Goal: Task Accomplishment & Management: Manage account settings

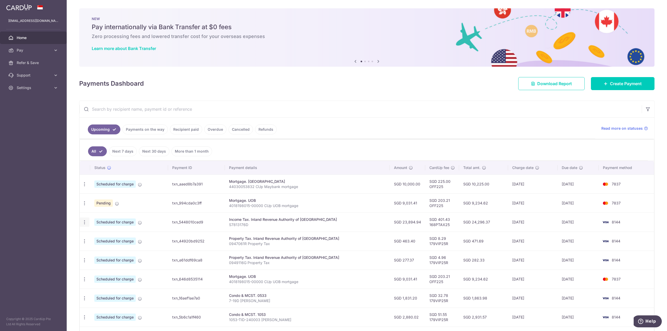
click at [83, 220] on icon "button" at bounding box center [84, 222] width 5 height 5
click at [103, 234] on span "Update payment" at bounding box center [112, 237] width 35 height 6
radio input "true"
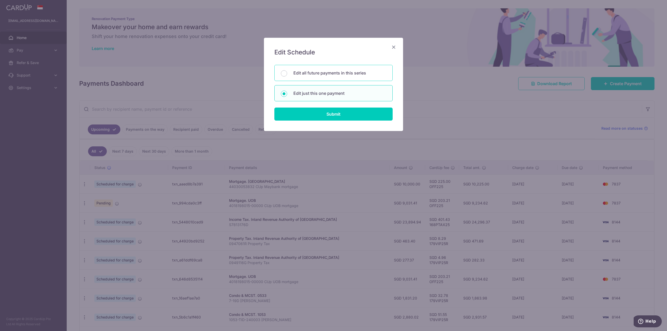
click at [351, 72] on p "Edit all future payments in this series" at bounding box center [340, 73] width 93 height 6
click at [287, 72] on input "Edit all future payments in this series" at bounding box center [284, 73] width 6 height 6
radio input "true"
click at [393, 47] on icon "Close" at bounding box center [394, 47] width 6 height 7
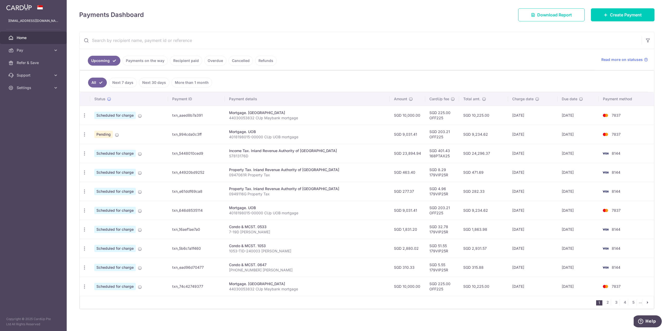
scroll to position [69, 0]
click at [607, 301] on link "2" at bounding box center [608, 302] width 6 height 6
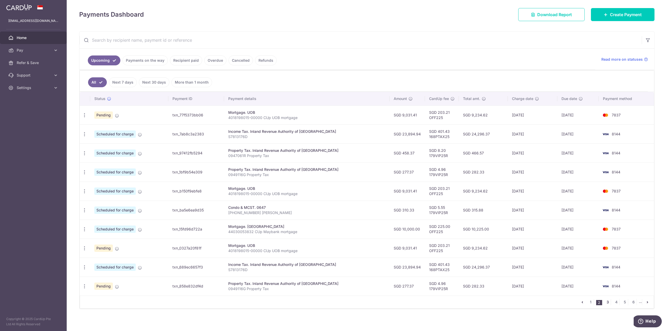
click at [605, 300] on link "3" at bounding box center [608, 302] width 6 height 6
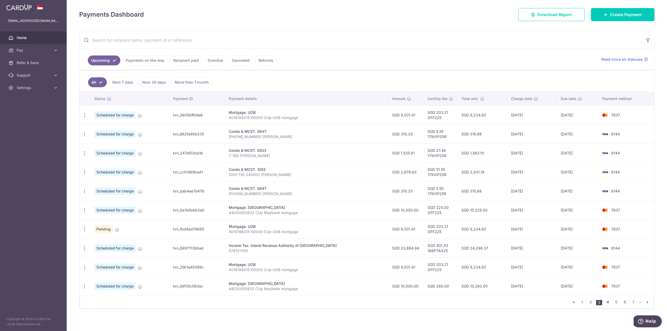
click at [607, 301] on link "4" at bounding box center [608, 302] width 6 height 6
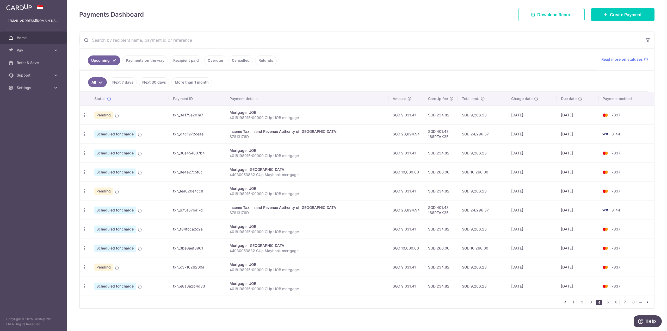
click at [571, 300] on link "1" at bounding box center [574, 302] width 6 height 6
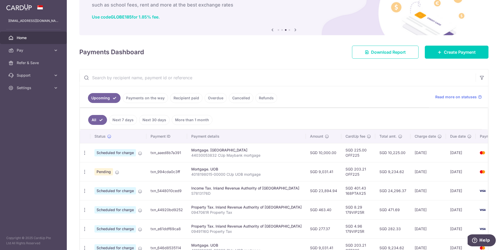
scroll to position [78, 0]
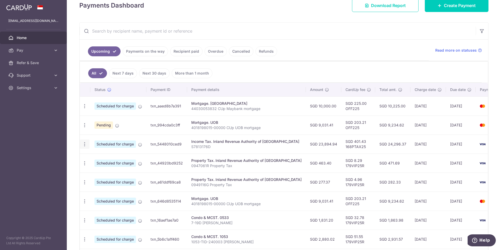
click at [85, 145] on icon "button" at bounding box center [84, 144] width 5 height 5
click at [115, 159] on span "Update payment" at bounding box center [112, 158] width 35 height 6
radio input "true"
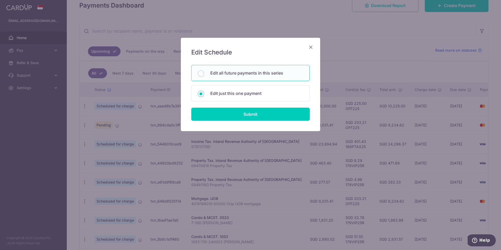
click at [244, 71] on p "Edit all future payments in this series" at bounding box center [256, 73] width 93 height 6
click at [204, 71] on input "Edit all future payments in this series" at bounding box center [201, 73] width 6 height 6
radio input "true"
click at [251, 114] on input "Submit" at bounding box center [250, 114] width 118 height 13
radio input "true"
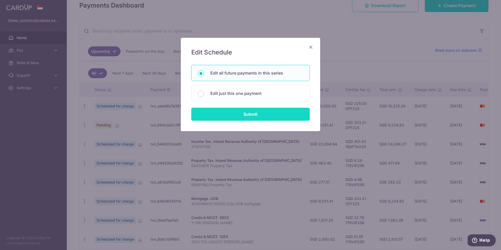
type input "23,894.94"
type input "S7813176D"
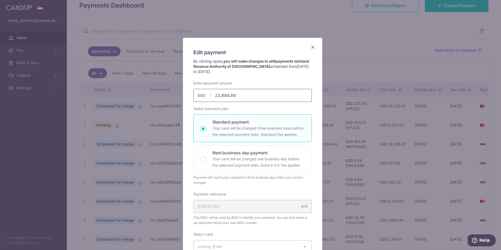
drag, startPoint x: 246, startPoint y: 96, endPoint x: 221, endPoint y: 96, distance: 25.3
click at [221, 96] on input "23,894.94" at bounding box center [252, 95] width 118 height 13
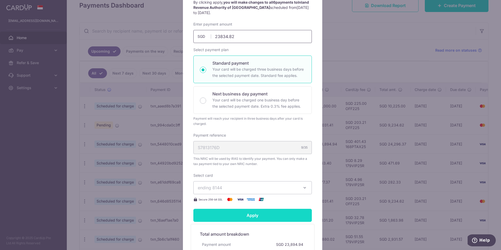
scroll to position [104, 0]
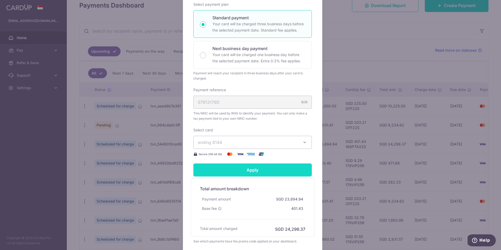
type input "23,834.82"
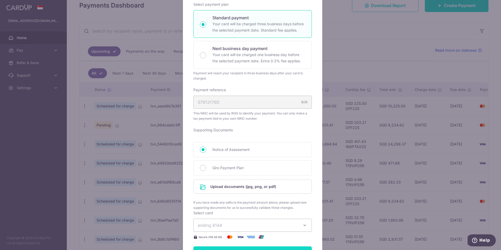
click at [258, 171] on form "By clicking apply, you will make changes to all 6 payments to Inland Revenue Au…" at bounding box center [252, 140] width 118 height 373
click at [237, 170] on span "Giro Payment Plan" at bounding box center [258, 168] width 93 height 6
click at [206, 170] on input "Giro Payment Plan" at bounding box center [203, 168] width 6 height 6
radio input "true"
click at [233, 187] on input "file" at bounding box center [252, 187] width 118 height 14
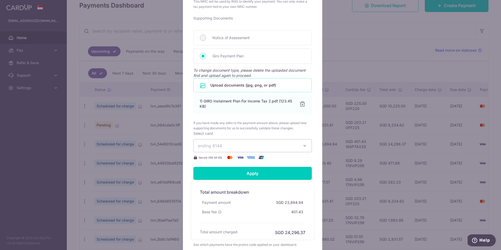
scroll to position [235, 0]
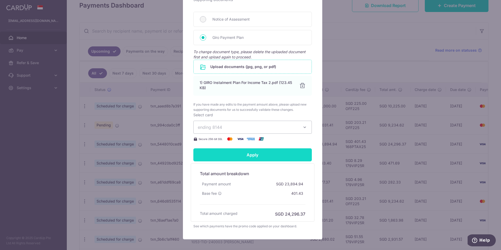
click at [231, 160] on input "Apply" at bounding box center [252, 154] width 118 height 13
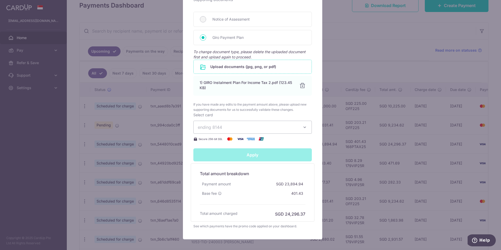
type input "Successfully Applied"
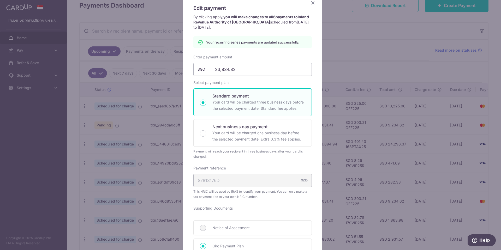
scroll to position [0, 0]
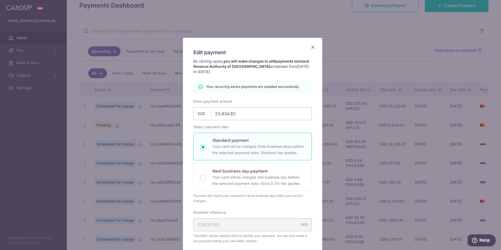
click at [311, 47] on icon "Close" at bounding box center [312, 47] width 6 height 7
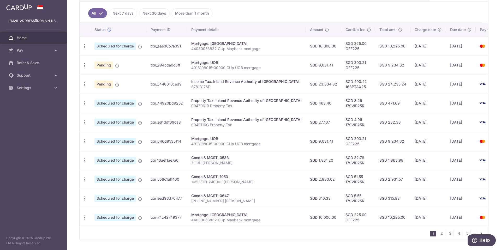
scroll to position [156, 0]
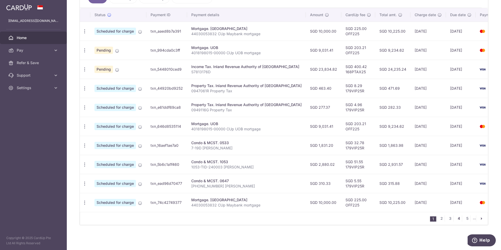
click at [456, 218] on link "4" at bounding box center [458, 218] width 6 height 6
